Goal: Check status: Check status

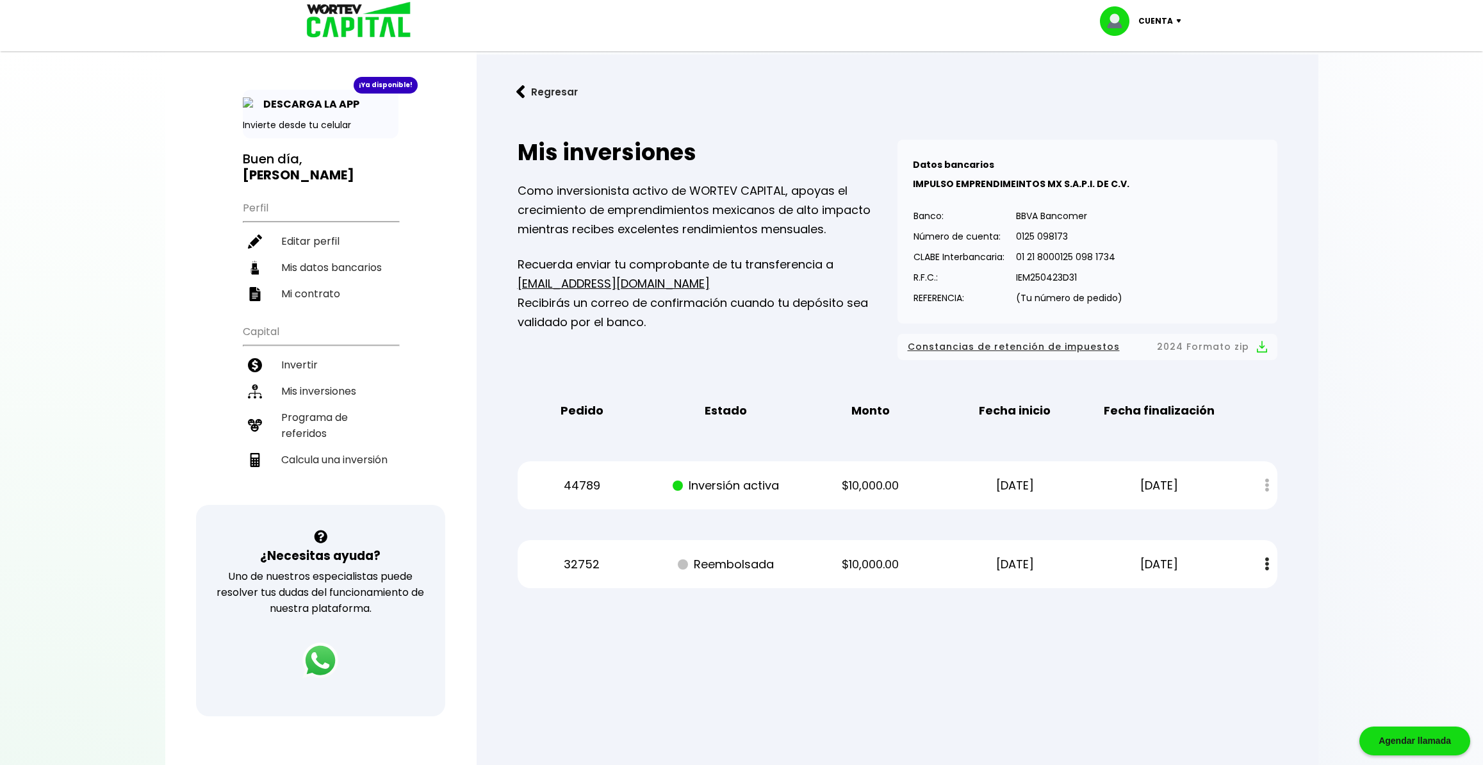
scroll to position [67, 0]
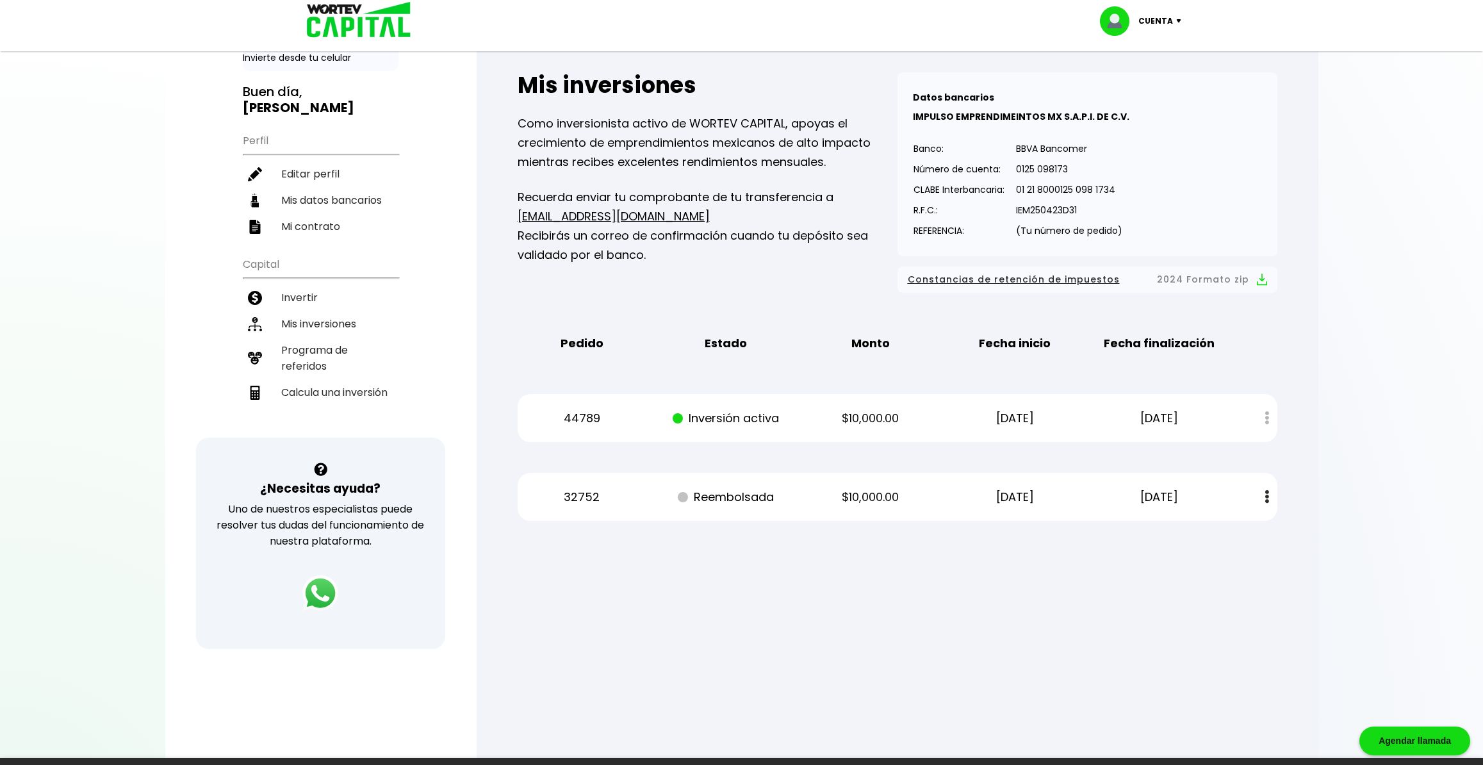
click at [1020, 418] on p "[DATE]" at bounding box center [1015, 418] width 122 height 19
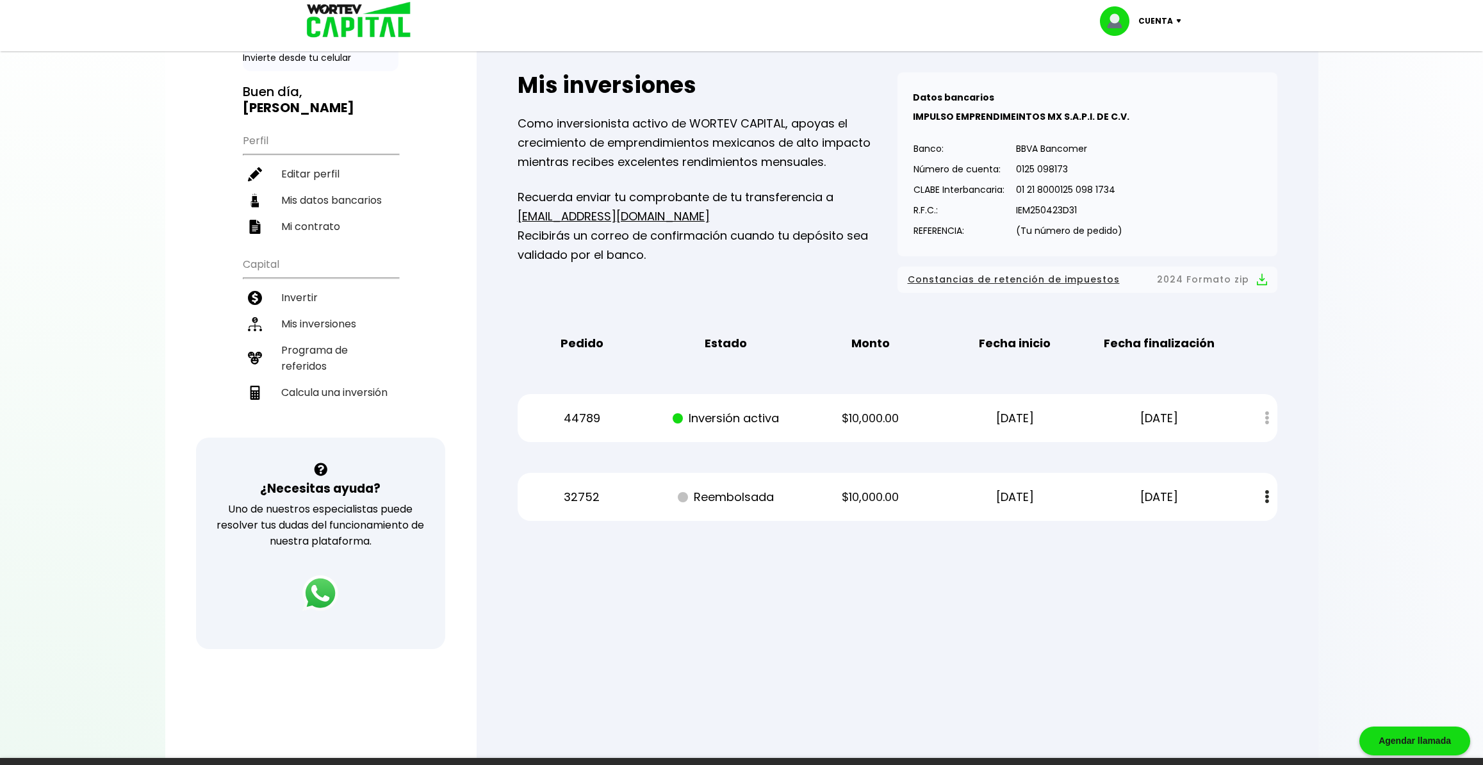
scroll to position [0, 0]
click at [1137, 411] on p "[DATE]" at bounding box center [1160, 418] width 122 height 19
click at [1150, 419] on p "[DATE]" at bounding box center [1160, 418] width 122 height 19
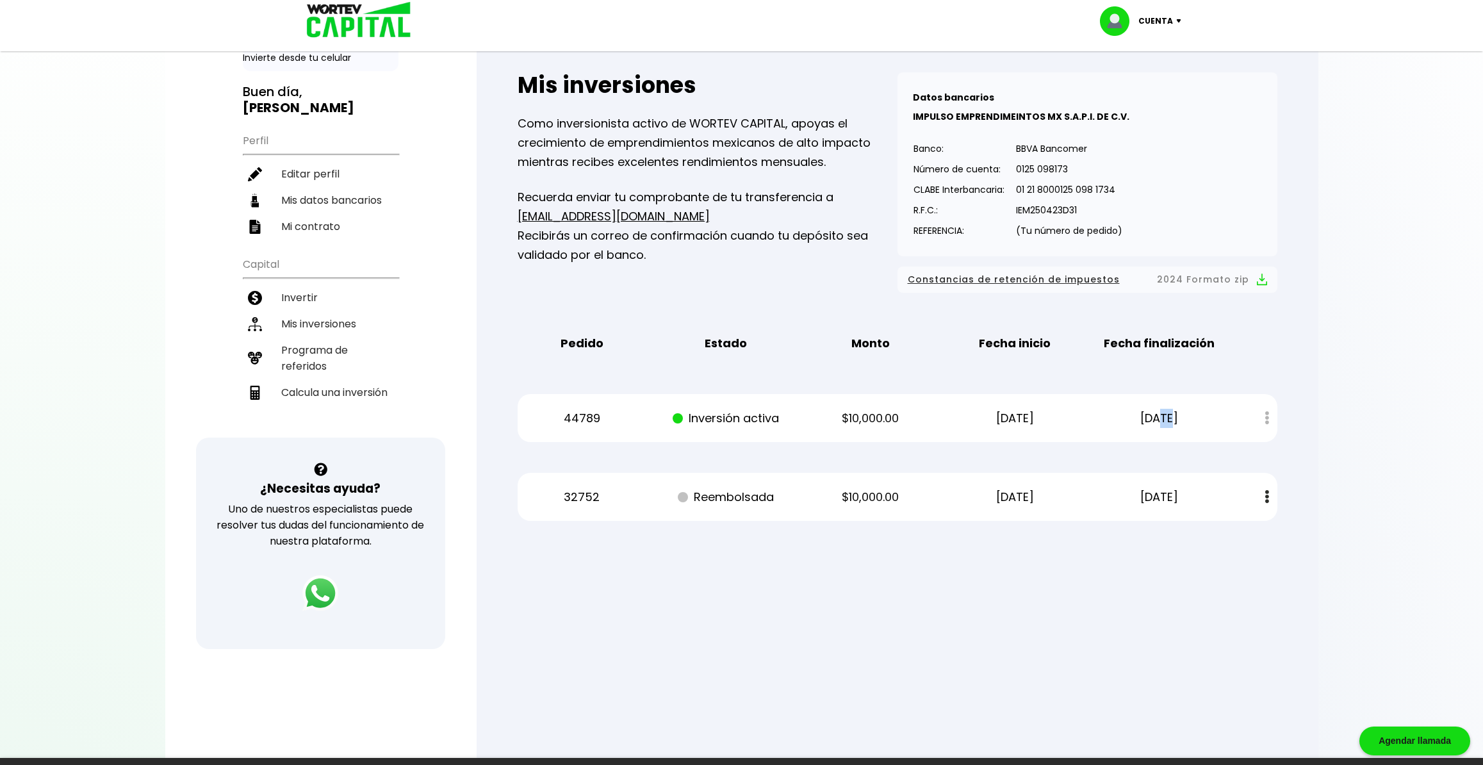
click at [1150, 419] on p "[DATE]" at bounding box center [1160, 418] width 122 height 19
click at [1171, 420] on p "[DATE]" at bounding box center [1160, 418] width 122 height 19
click at [884, 420] on p "$10,000.00" at bounding box center [871, 418] width 122 height 19
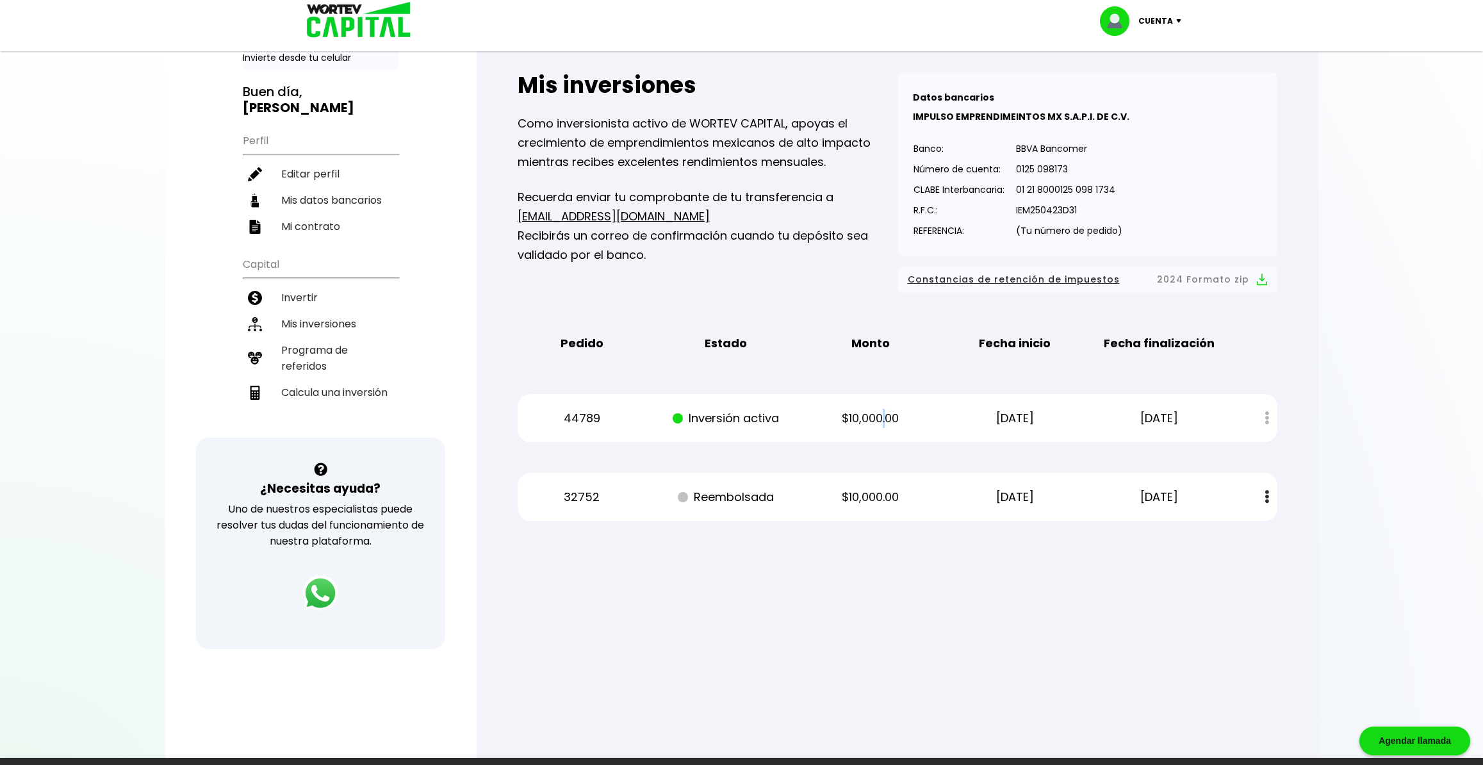
click at [884, 420] on p "$10,000.00" at bounding box center [871, 418] width 122 height 19
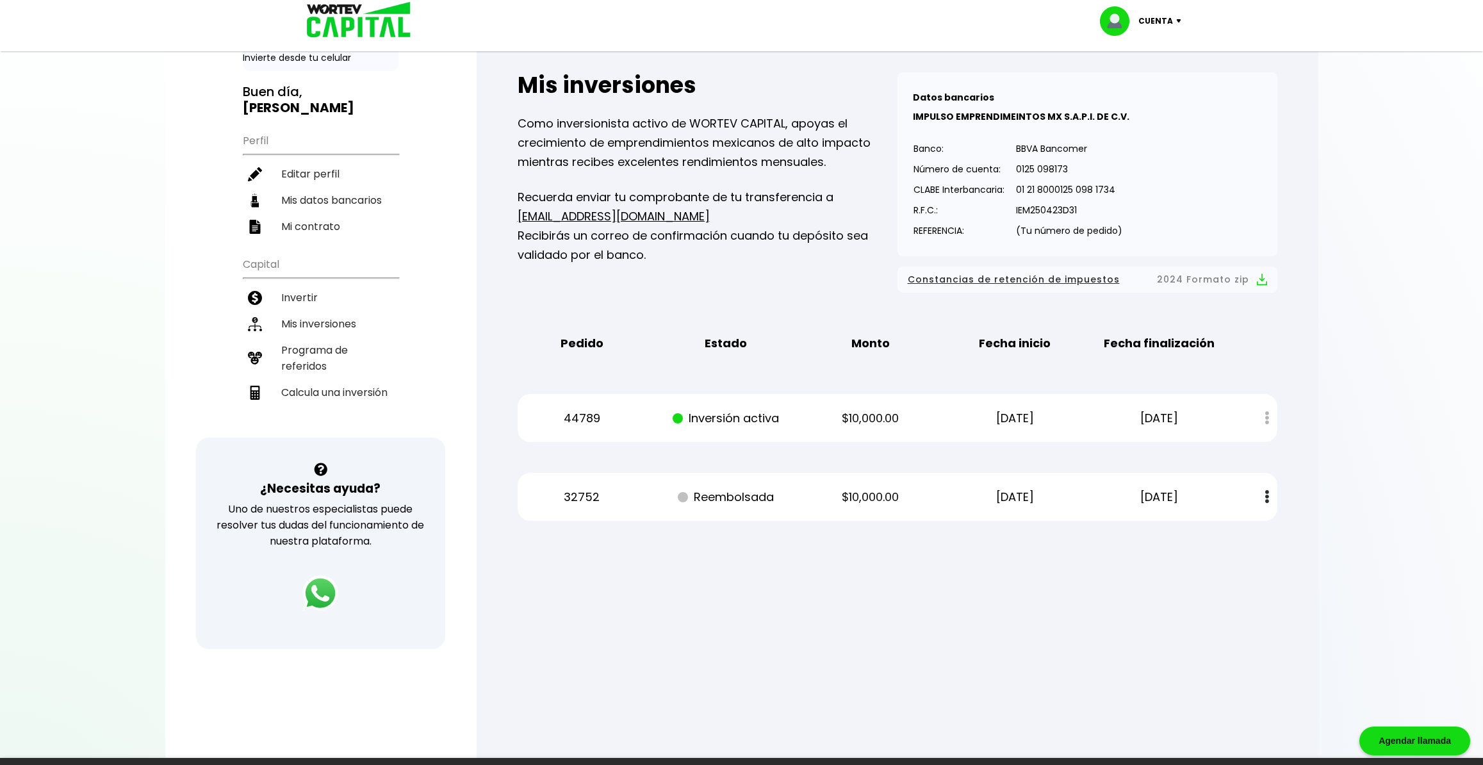
click at [884, 420] on p "$10,000.00" at bounding box center [871, 418] width 122 height 19
click at [888, 417] on p "$10,000.00" at bounding box center [871, 418] width 122 height 19
click at [852, 417] on p "$10,000.00" at bounding box center [871, 418] width 122 height 19
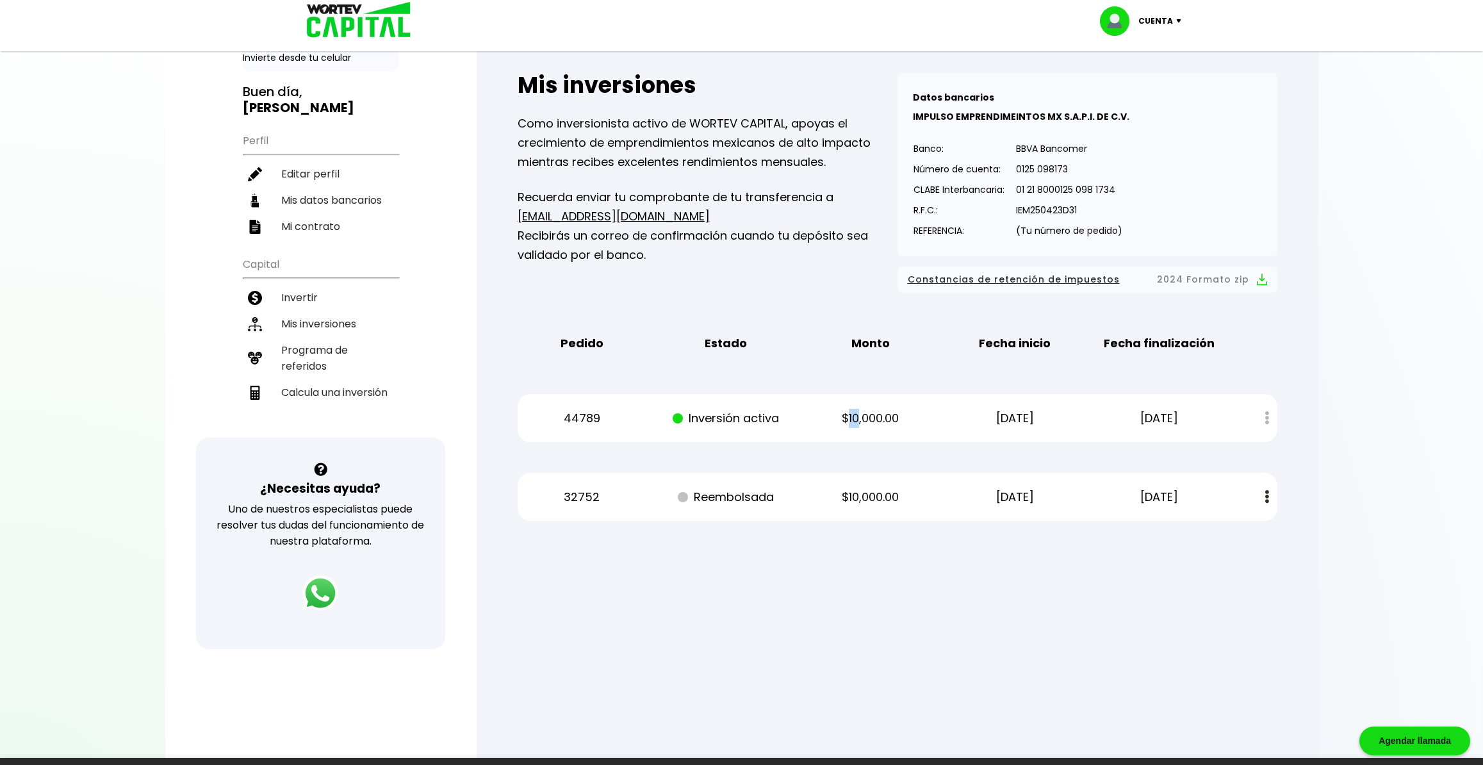
click at [852, 417] on p "$10,000.00" at bounding box center [871, 418] width 122 height 19
click at [835, 410] on p "$10,000.00" at bounding box center [871, 418] width 122 height 19
click at [864, 417] on p "$10,000.00" at bounding box center [871, 418] width 122 height 19
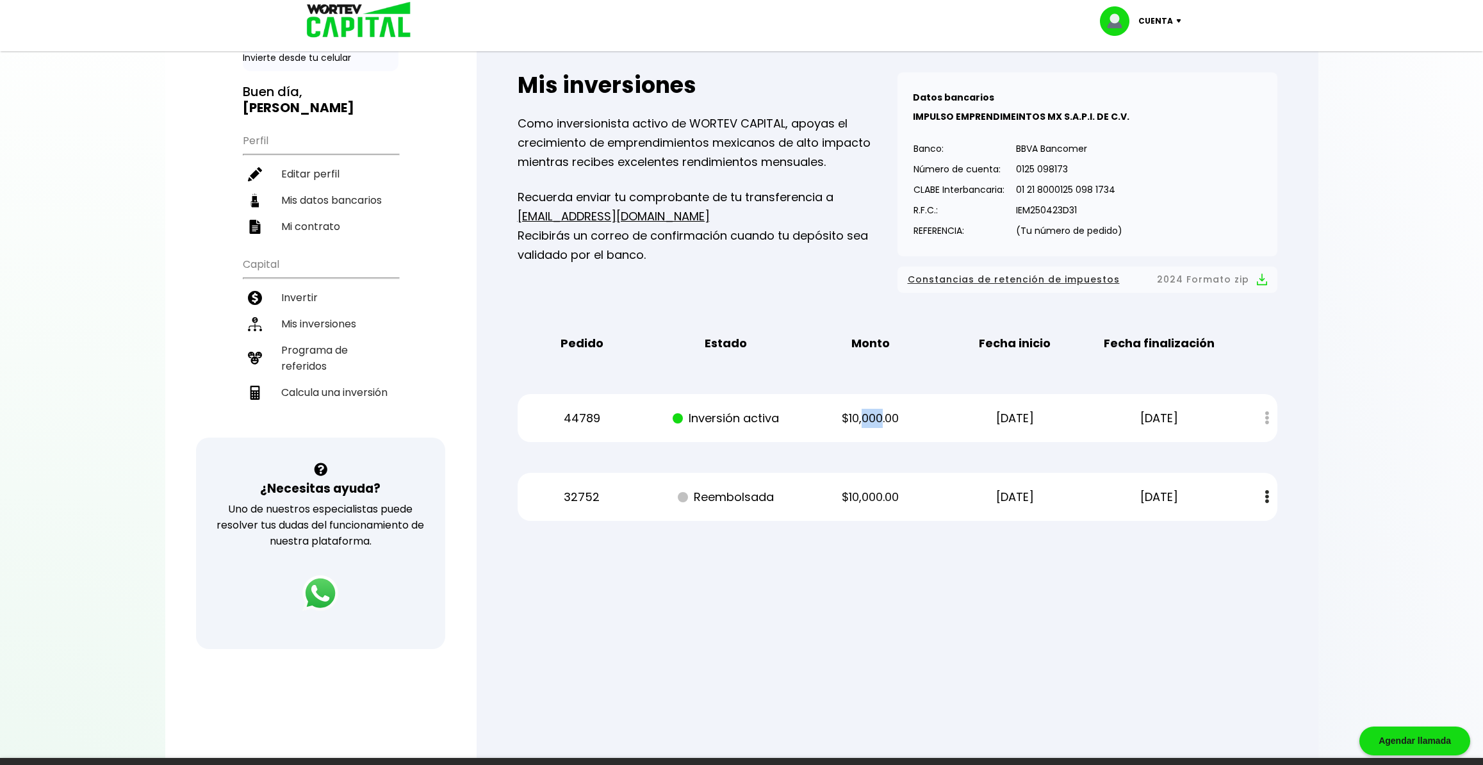
click at [864, 417] on p "$10,000.00" at bounding box center [871, 418] width 122 height 19
click at [865, 413] on p "$10,000.00" at bounding box center [871, 418] width 122 height 19
click at [595, 420] on p "44789" at bounding box center [582, 418] width 122 height 19
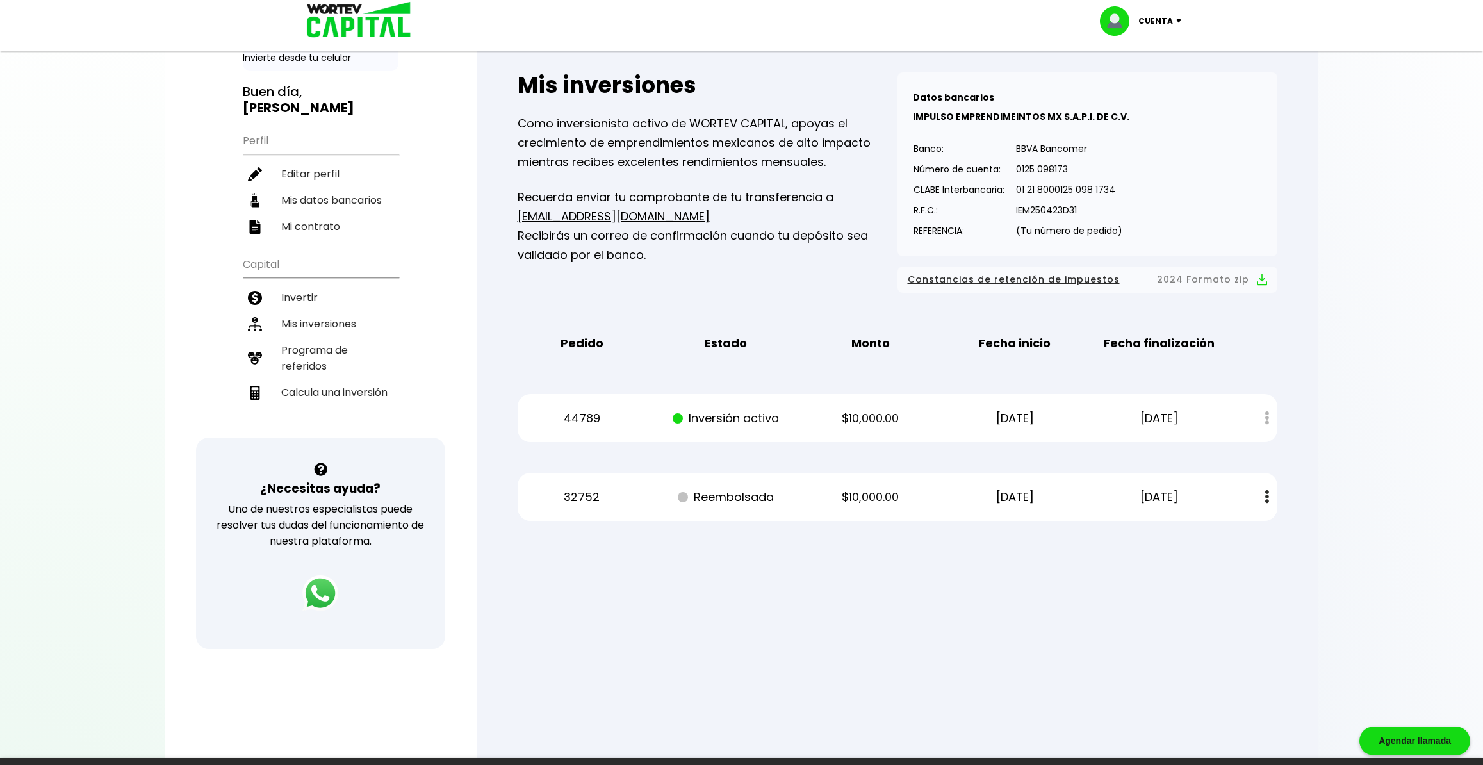
click at [586, 419] on p "44789" at bounding box center [582, 418] width 122 height 19
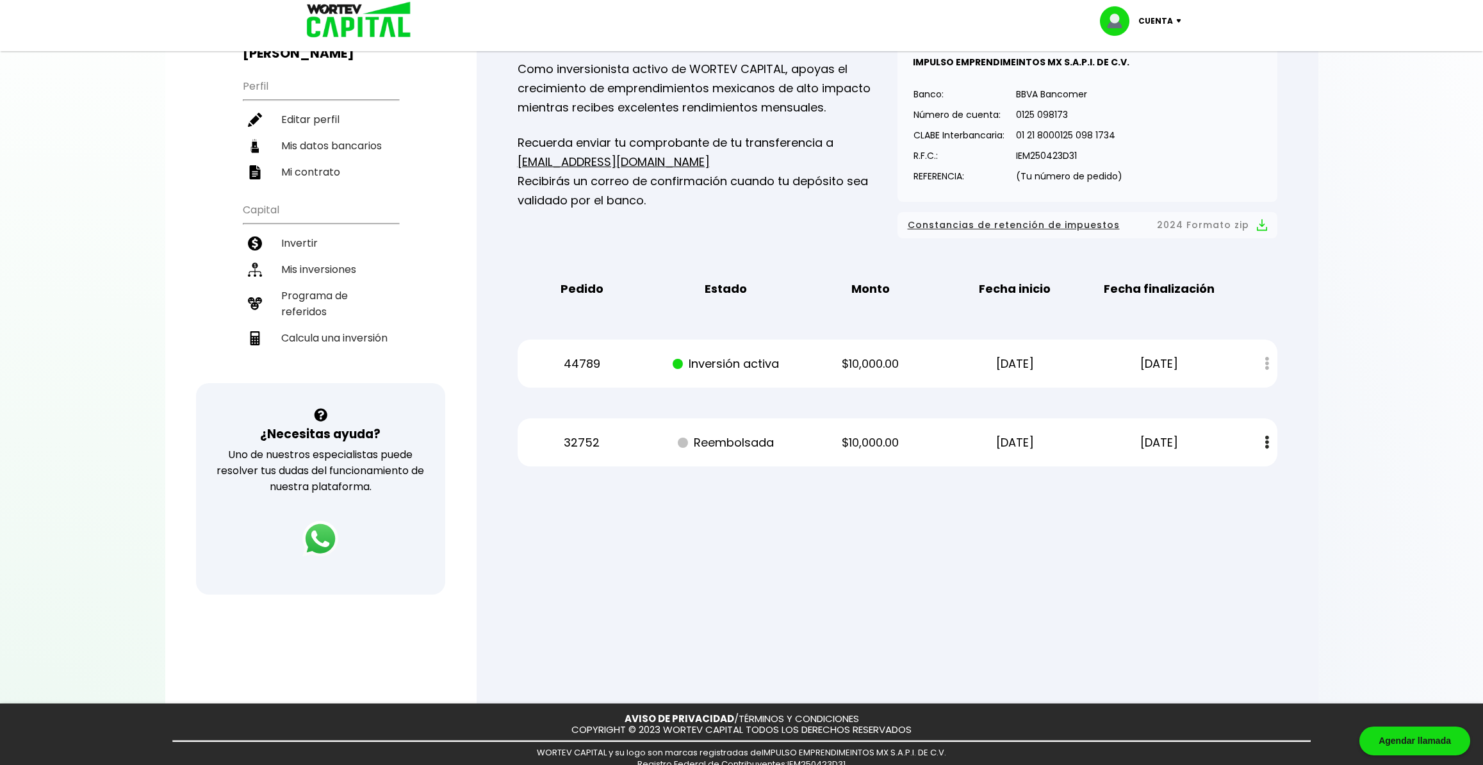
scroll to position [125, 0]
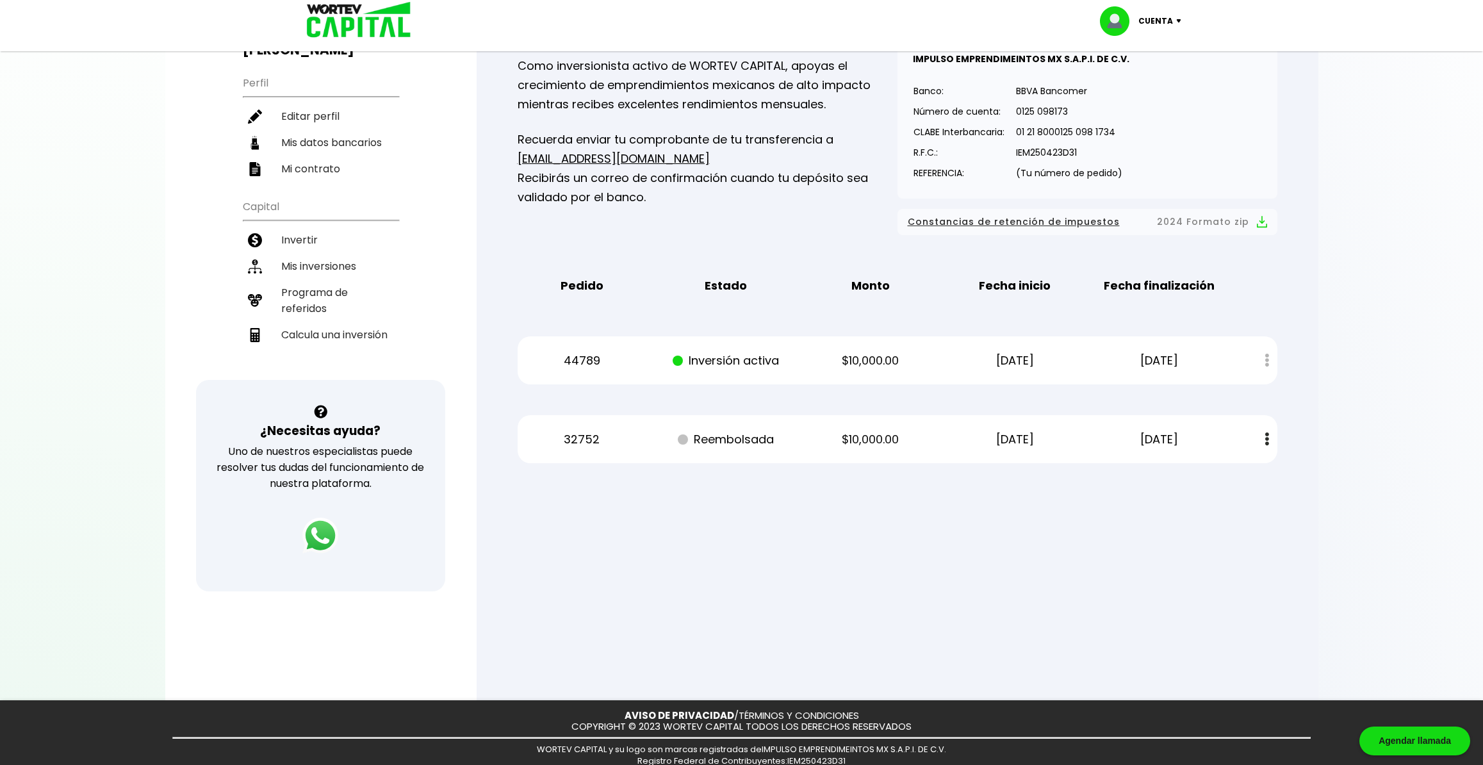
click at [888, 722] on p "COPYRIGHT © 2023 WORTEV CAPITAL TODOS LOS DERECHOS RESERVADOS" at bounding box center [742, 727] width 340 height 11
click at [871, 722] on p "COPYRIGHT © 2023 WORTEV CAPITAL TODOS LOS DERECHOS RESERVADOS" at bounding box center [742, 727] width 340 height 11
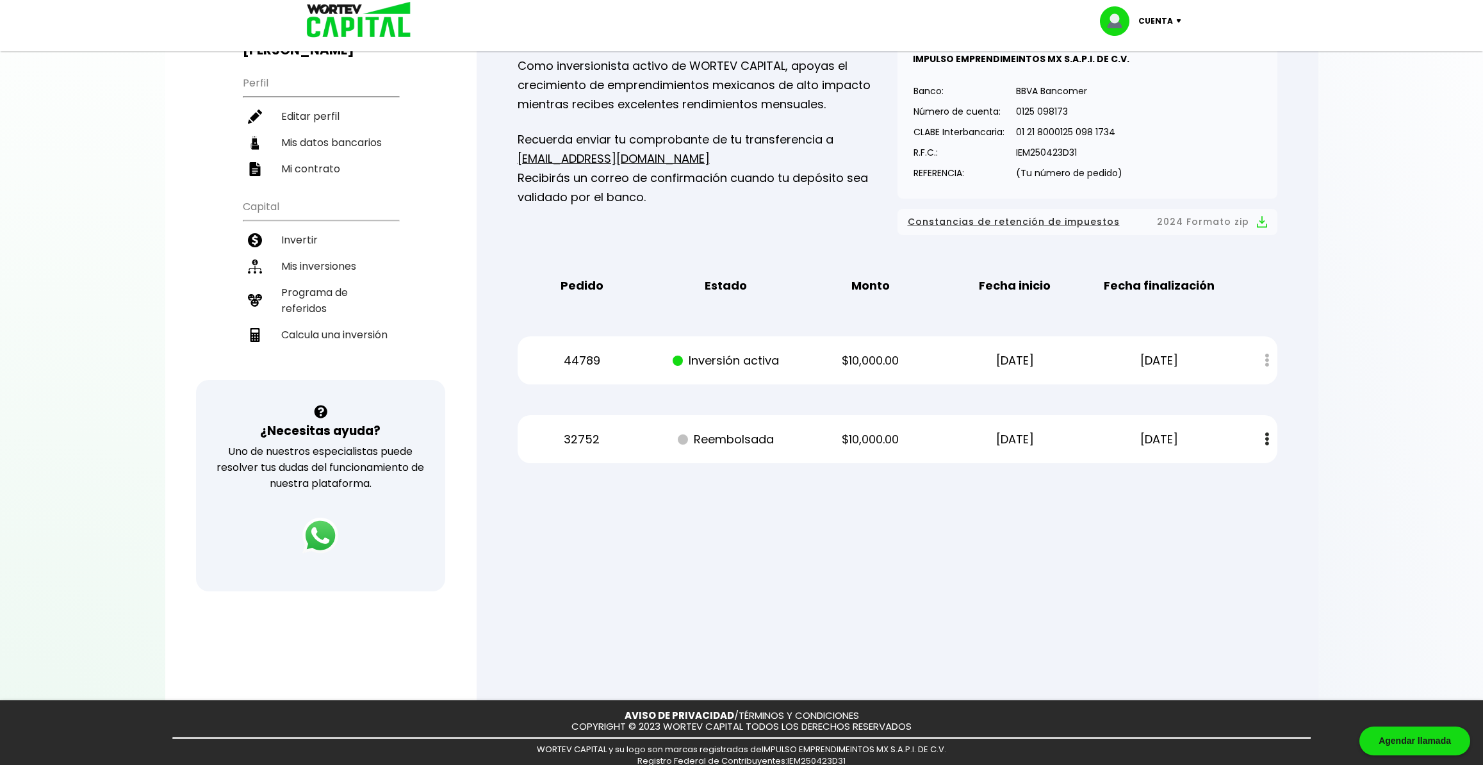
click at [871, 722] on p "COPYRIGHT © 2023 WORTEV CAPITAL TODOS LOS DERECHOS RESERVADOS" at bounding box center [742, 727] width 340 height 11
click at [836, 722] on p "COPYRIGHT © 2023 WORTEV CAPITAL TODOS LOS DERECHOS RESERVADOS" at bounding box center [742, 727] width 340 height 11
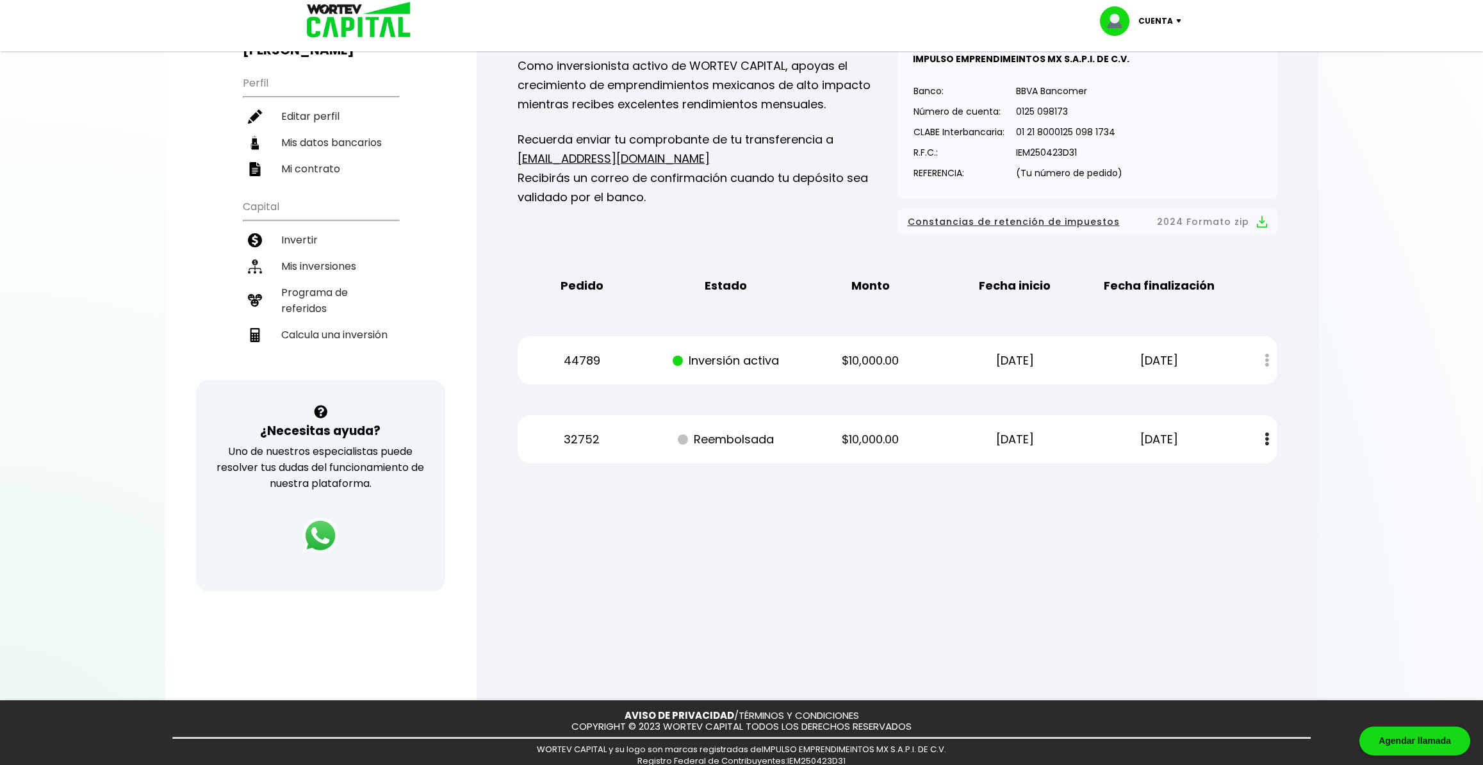
click at [877, 743] on span "WORTEV CAPITAL y su logo son marcas registradas de IMPULSO EMPRENDIMEINTOS MX S…" at bounding box center [741, 749] width 409 height 12
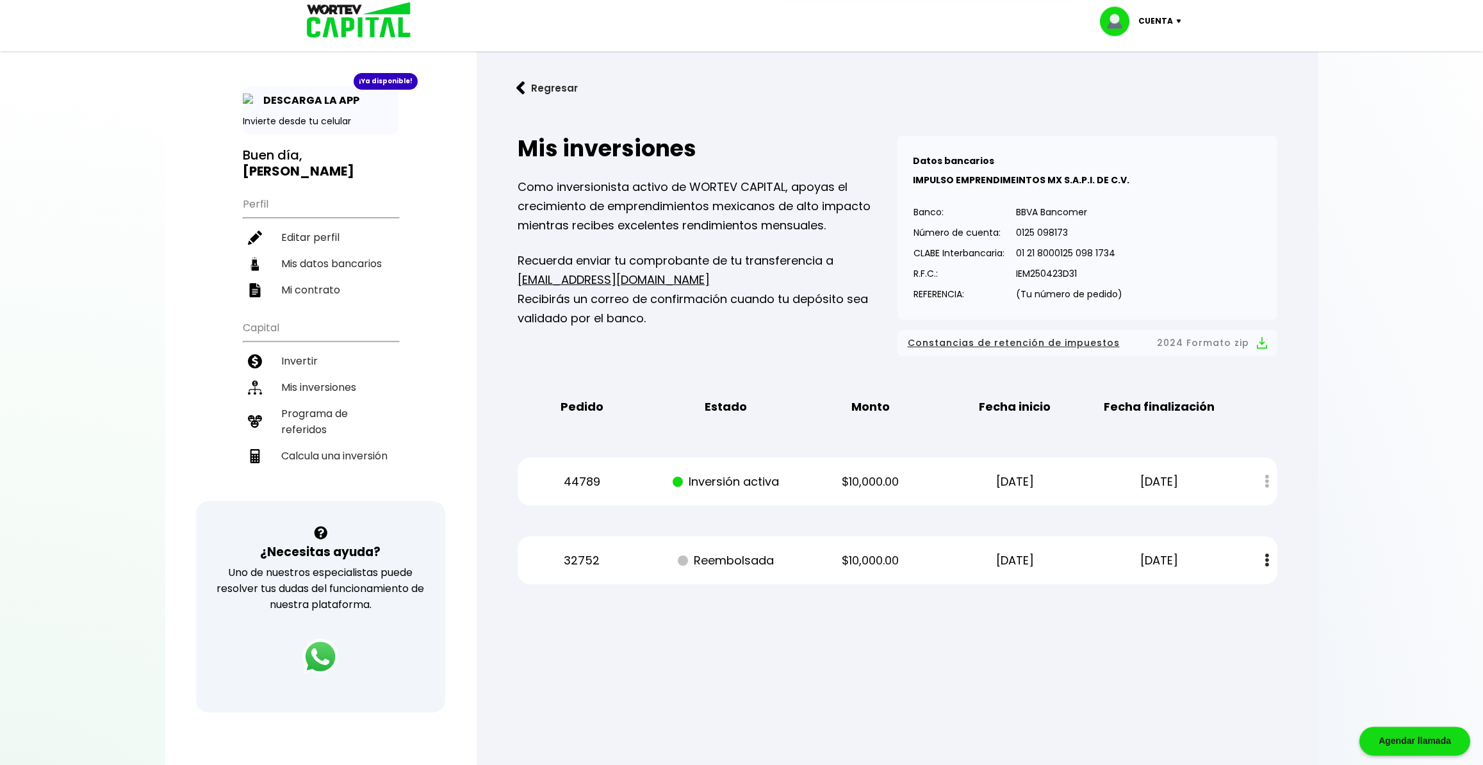
scroll to position [0, 0]
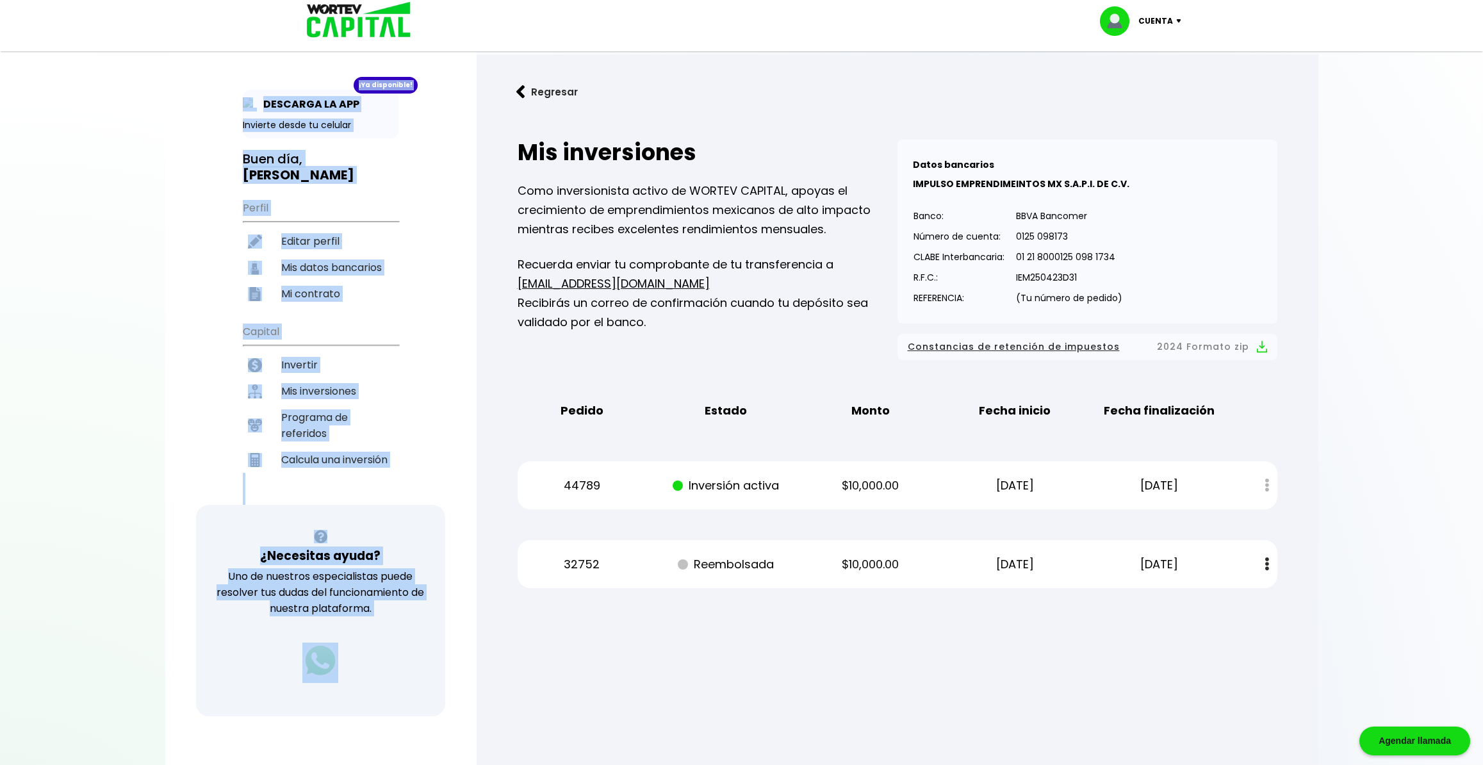
drag, startPoint x: 518, startPoint y: 151, endPoint x: 1323, endPoint y: 597, distance: 920.7
click at [1319, 597] on div "¡Ya disponible! DESCARGA LA APP Invierte desde tu celular Buen día, [PERSON_NAM…" at bounding box center [741, 419] width 1153 height 813
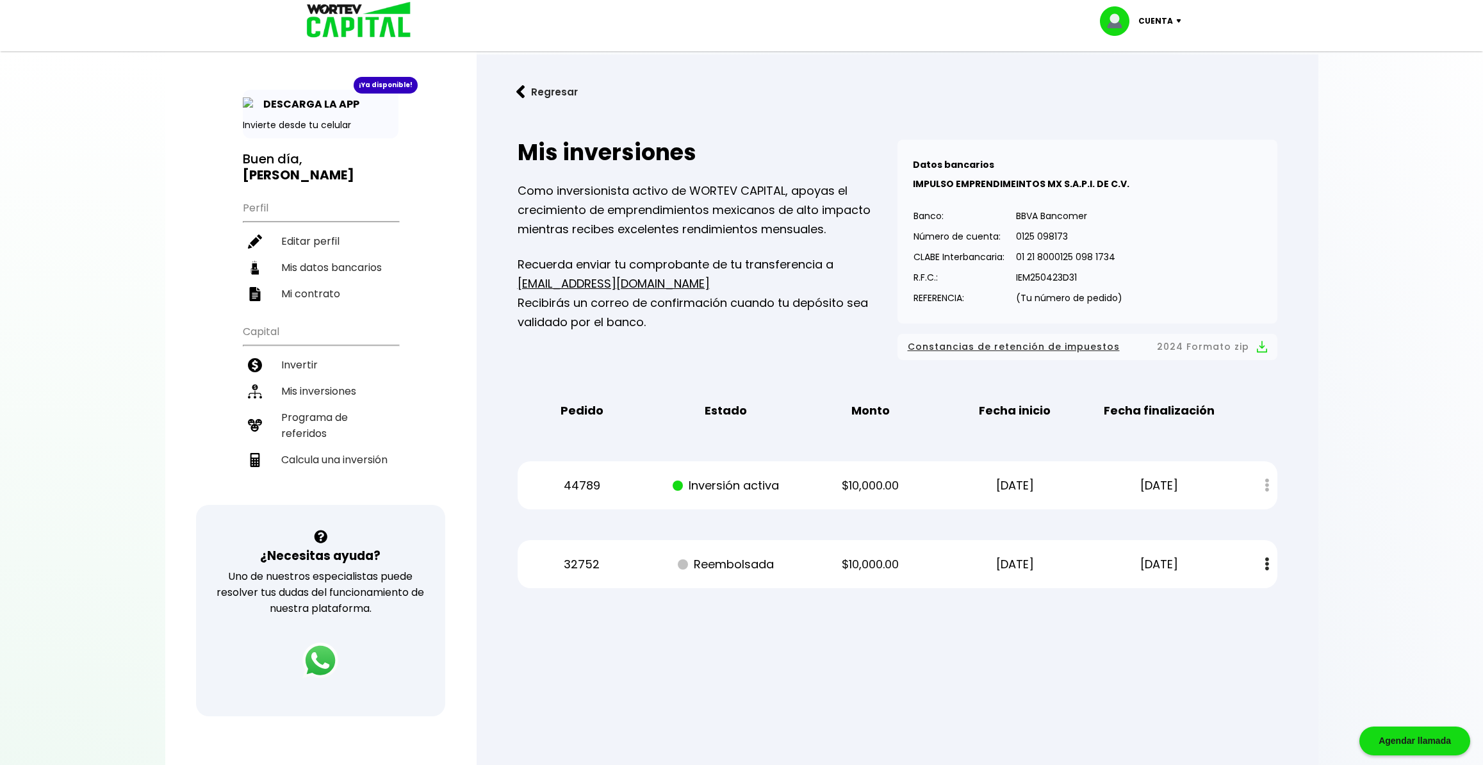
drag, startPoint x: 1310, startPoint y: 597, endPoint x: 574, endPoint y: 243, distance: 816.8
click at [728, 313] on div "Regresar Mis inversiones Como inversionista activo de WORTEV CAPITAL, apoyas el…" at bounding box center [898, 341] width 842 height 575
click at [909, 439] on div "Mis inversiones Como inversionista activo de WORTEV CAPITAL, apoyas el crecimie…" at bounding box center [897, 364] width 801 height 490
click at [1066, 214] on p "BBVA Bancomer" at bounding box center [1069, 215] width 106 height 19
click at [406, 448] on div "¡Ya disponible! DESCARGA LA APP Invierte desde tu celular Buen día, [PERSON_NAM…" at bounding box center [320, 419] width 311 height 813
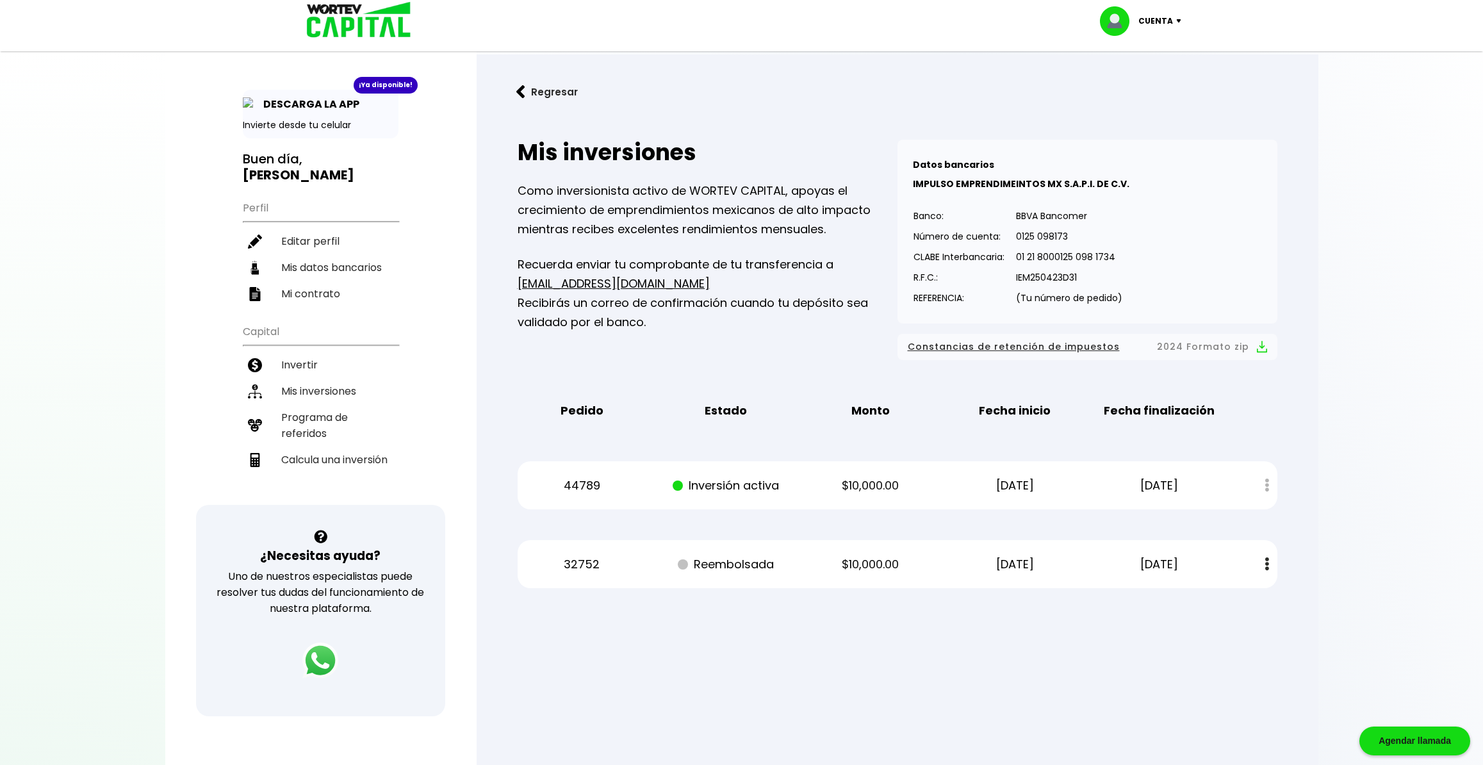
click at [450, 416] on div "¡Ya disponible! DESCARGA LA APP Invierte desde tu celular Buen día, [PERSON_NAM…" at bounding box center [320, 419] width 311 height 813
